Goal: Transaction & Acquisition: Purchase product/service

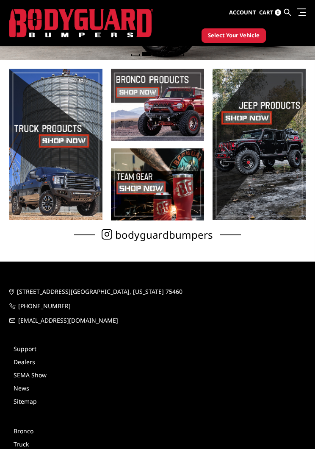
scroll to position [162, 0]
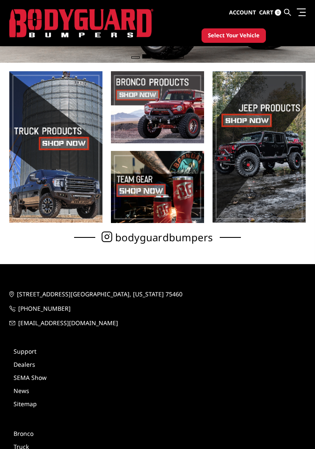
click at [73, 140] on span at bounding box center [55, 147] width 93 height 152
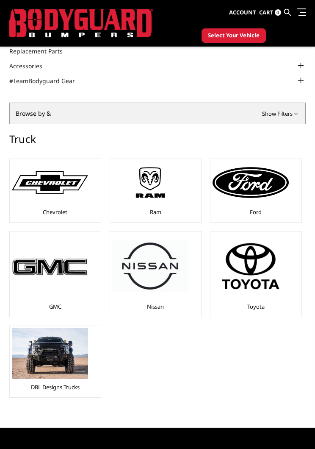
scroll to position [85, 0]
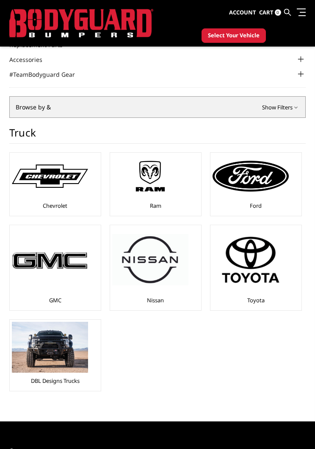
click at [259, 188] on img at bounding box center [251, 176] width 76 height 31
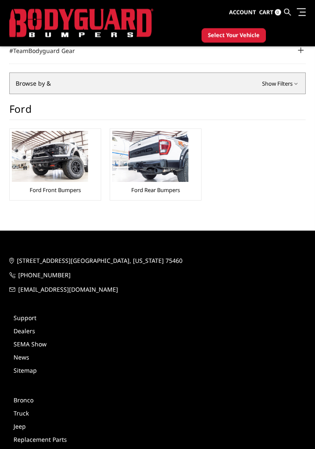
scroll to position [109, 0]
click at [37, 162] on img at bounding box center [50, 156] width 76 height 51
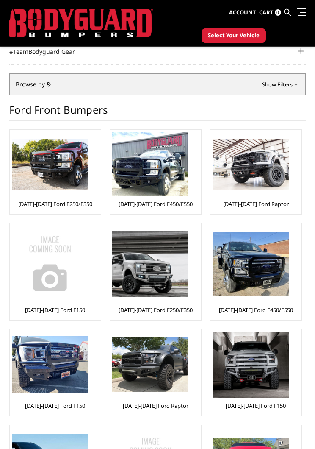
scroll to position [109, 0]
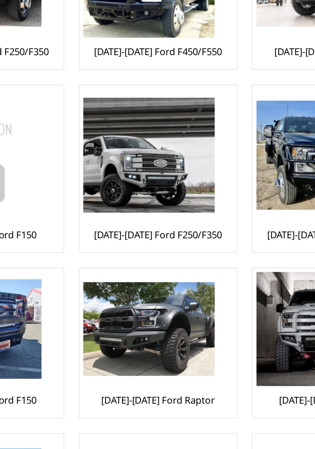
click at [114, 230] on img at bounding box center [150, 263] width 76 height 67
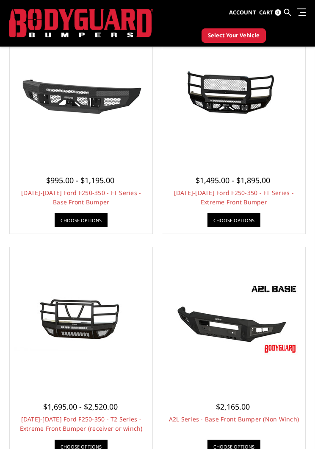
scroll to position [249, 0]
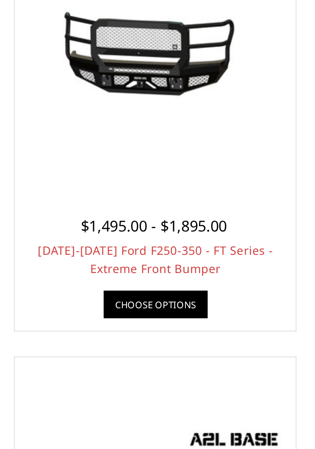
click at [174, 189] on link "[DATE]-[DATE] Ford F250-350 - FT Series - Extreme Front Bumper" at bounding box center [234, 197] width 120 height 17
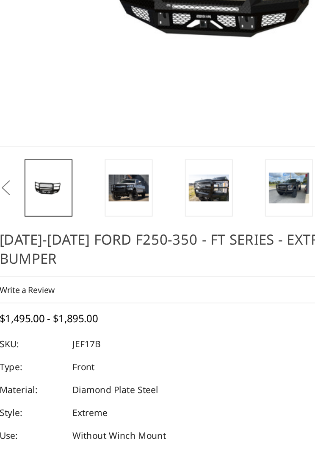
scroll to position [61, 0]
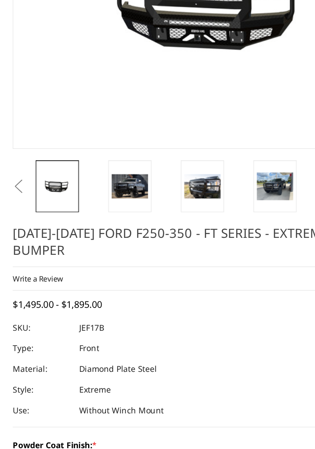
click at [105, 237] on img at bounding box center [95, 246] width 27 height 18
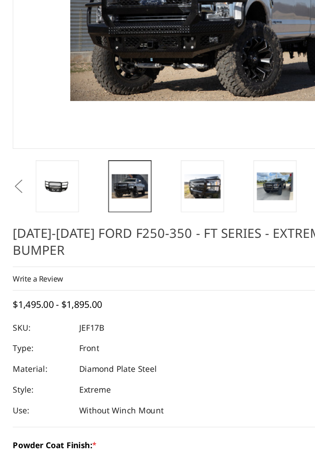
scroll to position [61, 0]
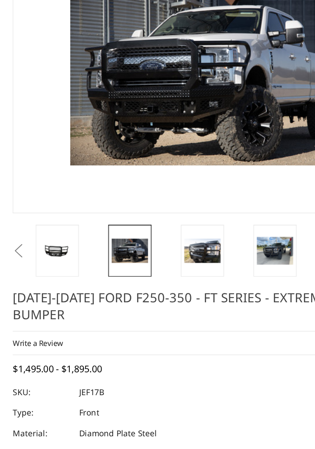
click at [153, 238] on img at bounding box center [149, 247] width 27 height 18
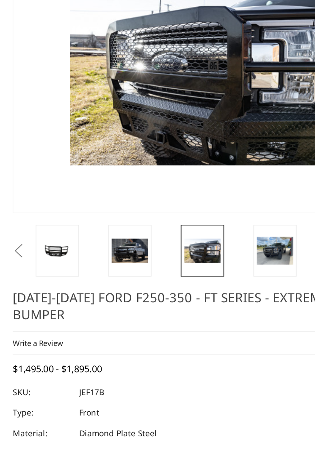
click at [208, 237] on img at bounding box center [202, 247] width 27 height 20
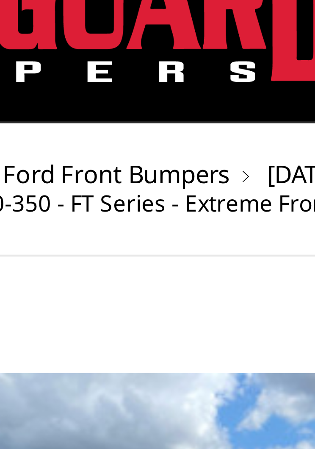
scroll to position [30, 0]
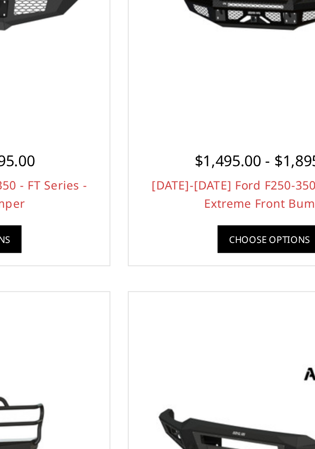
scroll to position [138, 0]
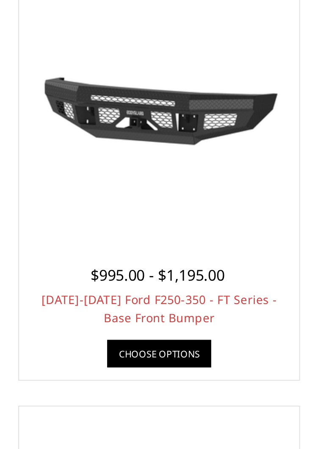
click at [106, 166] on img at bounding box center [82, 204] width 136 height 76
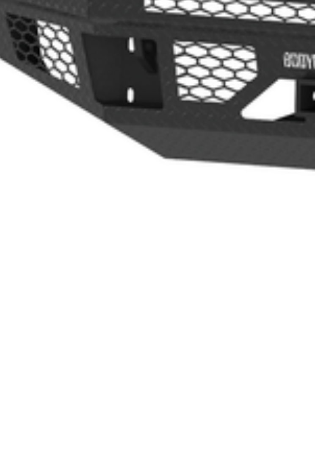
scroll to position [3, 0]
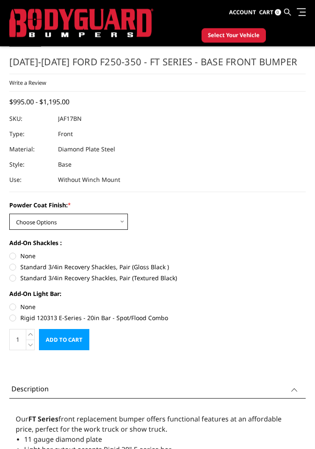
click at [42, 225] on select "Choose Options Bare Metal Gloss Black Powder Coat Textured Black Powder Coat" at bounding box center [68, 222] width 119 height 16
select select "3373"
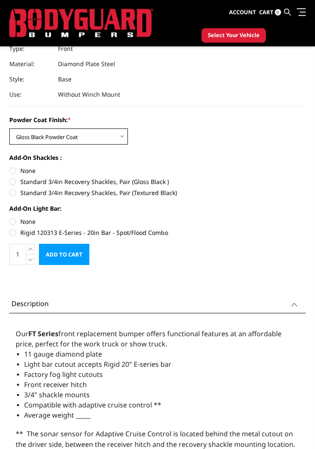
scroll to position [366, 0]
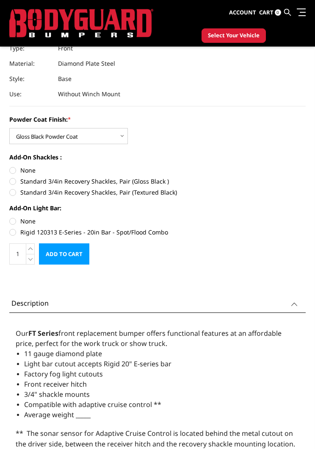
click at [23, 184] on label "Standard 3/4in Recovery Shackles, Pair (Gloss Black )" at bounding box center [157, 181] width 296 height 9
click at [306, 166] on input "Standard 3/4in Recovery Shackles, Pair (Gloss Black )" at bounding box center [306, 166] width 0 height 0
radio input "true"
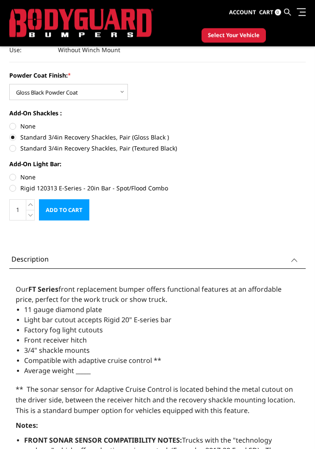
scroll to position [410, 0]
click at [20, 188] on label "Rigid 120313 E-Series - 20in Bar - Spot/Flood Combo" at bounding box center [157, 187] width 296 height 9
click at [306, 173] on input "Rigid 120313 E-Series - 20in Bar - Spot/Flood Combo" at bounding box center [306, 172] width 0 height 0
radio input "true"
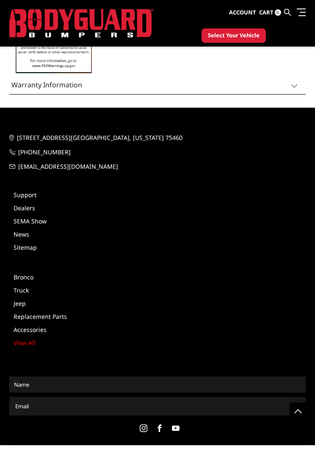
scroll to position [1050, 0]
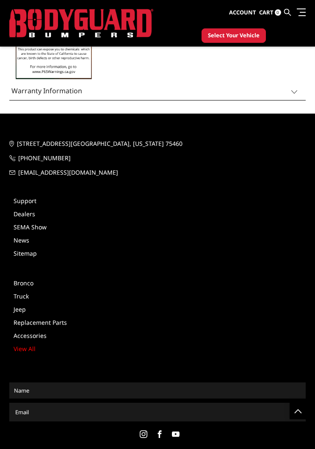
click at [33, 197] on link "Support" at bounding box center [25, 201] width 23 height 8
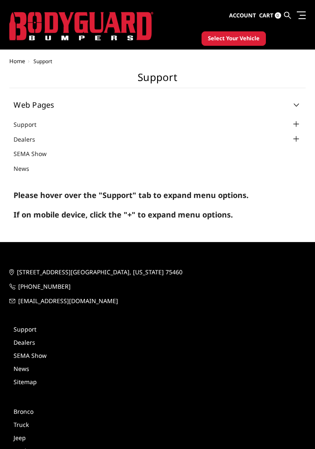
scroll to position [11, 0]
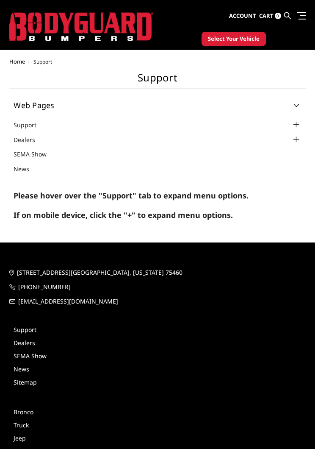
click at [297, 122] on div at bounding box center [297, 125] width 10 height 10
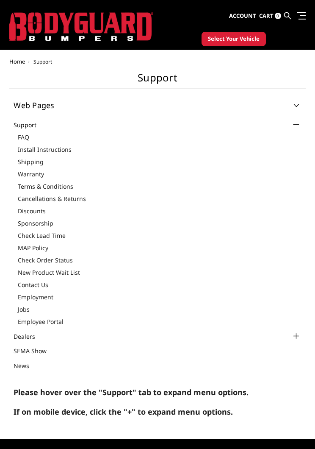
click at [27, 137] on link "FAQ" at bounding box center [160, 137] width 284 height 9
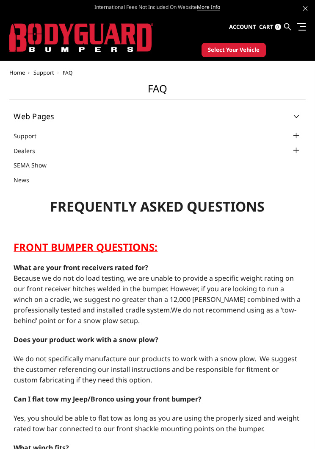
select select "US"
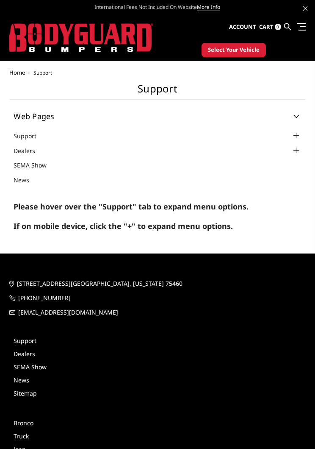
scroll to position [24, 0]
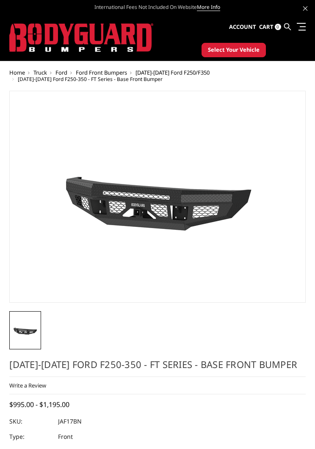
select select "3373"
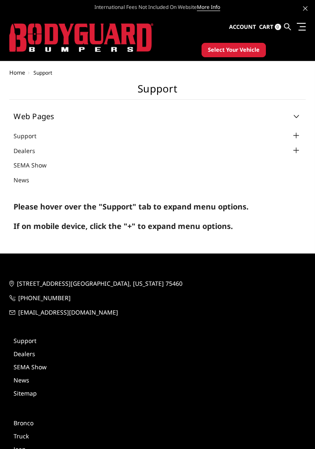
scroll to position [24, 0]
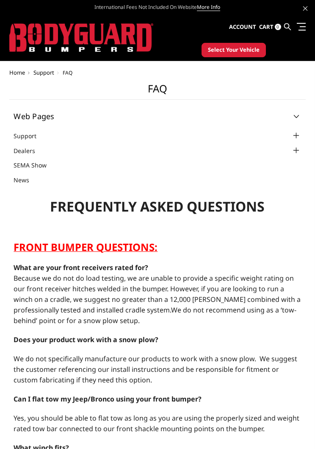
select select "US"
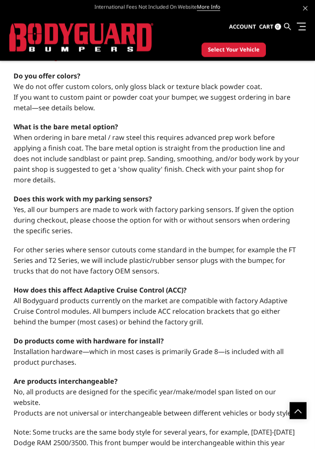
scroll to position [922, 0]
